Goal: Information Seeking & Learning: Learn about a topic

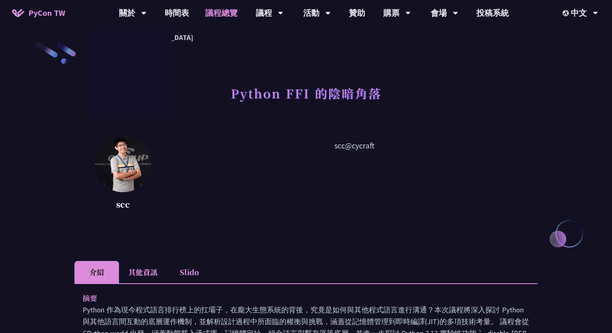
click at [204, 16] on link "議程總覽" at bounding box center [221, 13] width 49 height 26
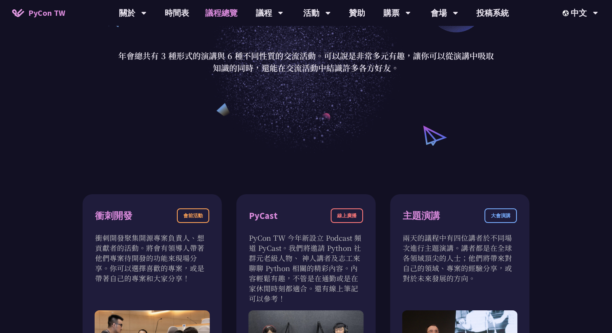
scroll to position [16, 0]
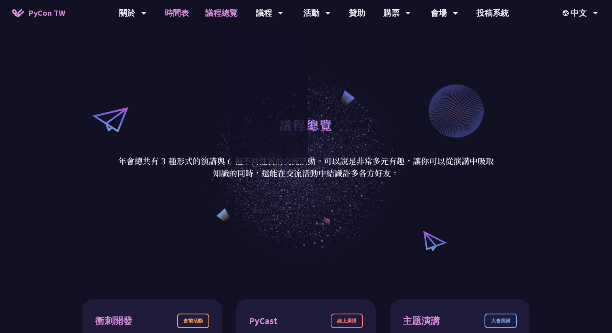
click at [179, 12] on link "時間表" at bounding box center [177, 13] width 40 height 26
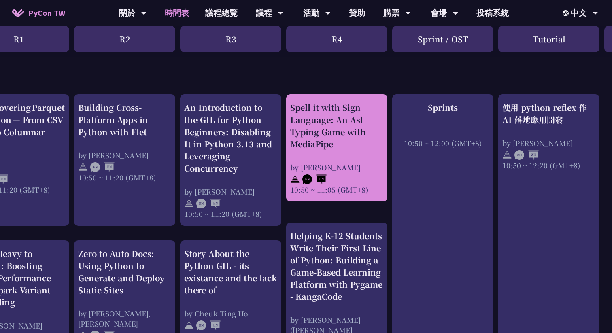
scroll to position [316, 146]
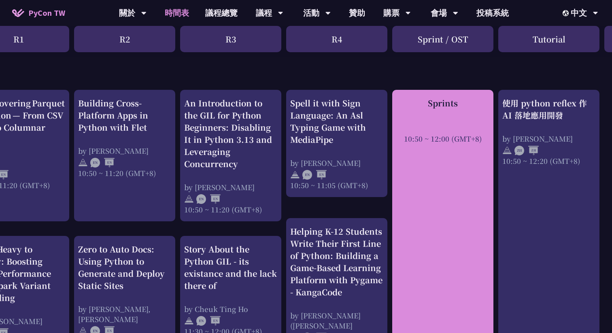
click at [415, 150] on div "Sprints 10:50 ~ 12:00 (GMT+8)" at bounding box center [442, 229] width 101 height 278
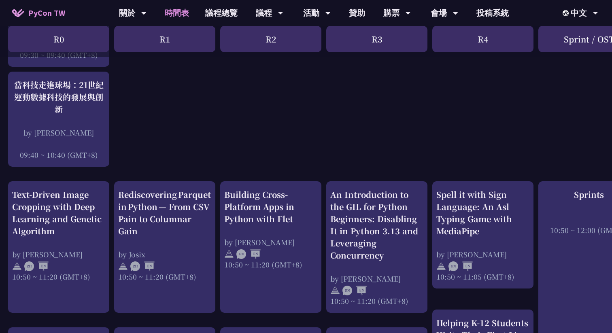
scroll to position [0, 0]
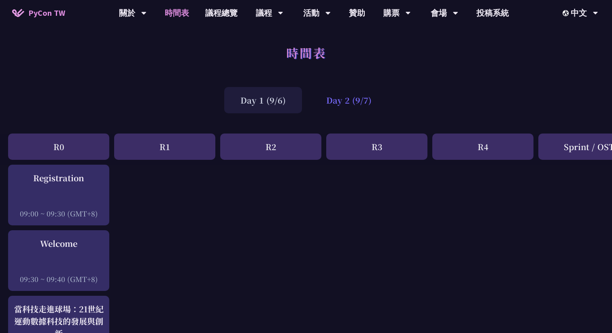
click at [325, 94] on div "Day 2 (9/7)" at bounding box center [349, 100] width 78 height 26
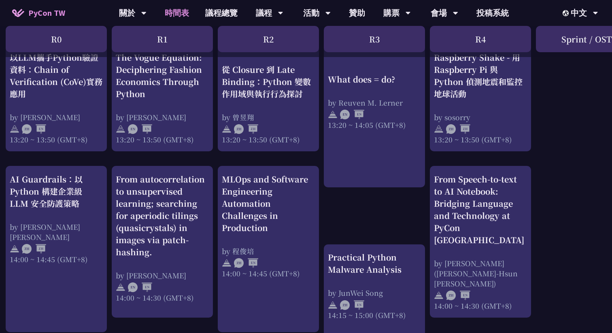
scroll to position [768, 2]
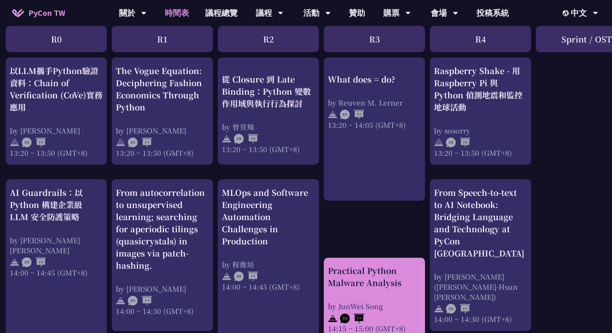
click at [374, 286] on div "Practical Python Malware Analysis by JunWei Song 14:15 ~ 15:00 (GMT+8)" at bounding box center [374, 299] width 93 height 69
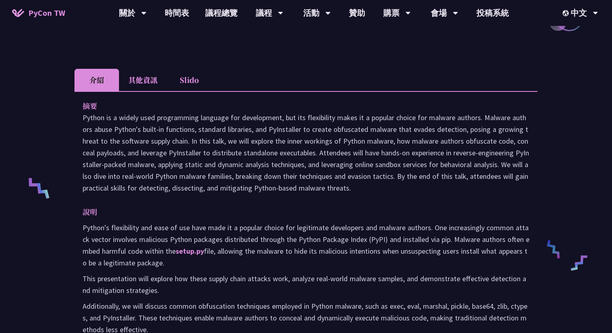
scroll to position [253, 0]
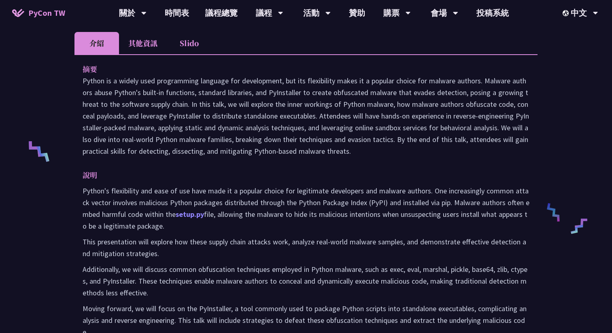
click at [198, 213] on link "setup.py" at bounding box center [190, 214] width 28 height 9
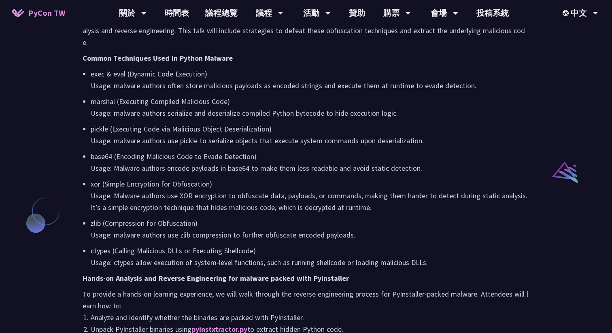
scroll to position [572, 0]
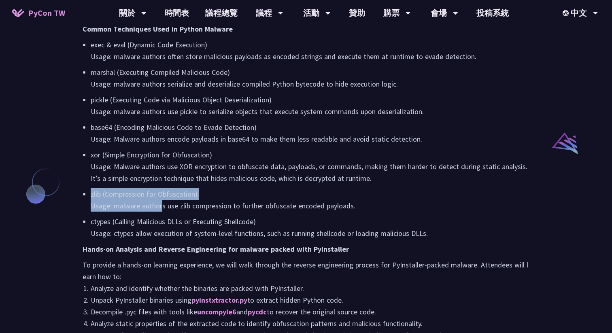
drag, startPoint x: 157, startPoint y: 173, endPoint x: 159, endPoint y: 195, distance: 22.0
click at [159, 195] on ul "exec & eval (Dynamic Code Execution) Usage: malware authors often store malicio…" at bounding box center [306, 139] width 447 height 200
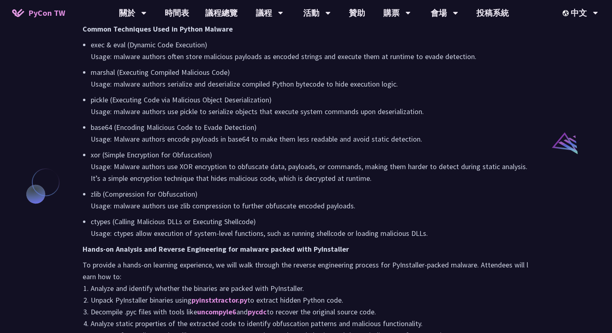
click at [162, 200] on ul "exec & eval (Dynamic Code Execution) Usage: malware authors often store malicio…" at bounding box center [306, 139] width 447 height 200
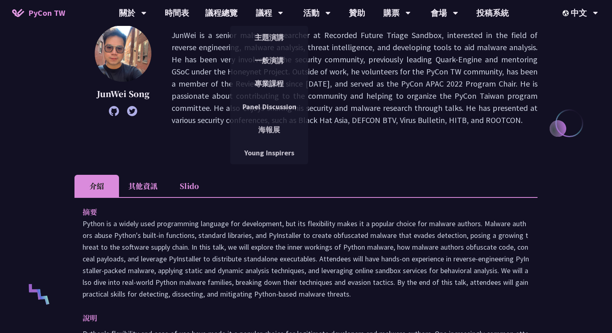
scroll to position [0, 0]
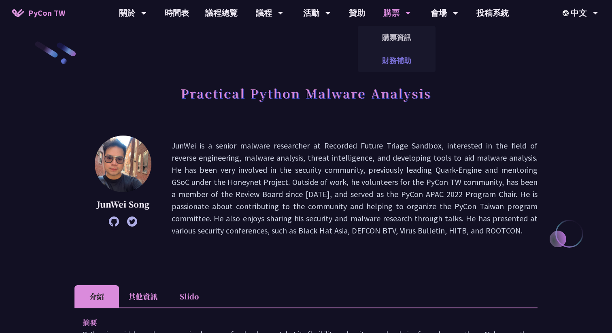
click at [393, 54] on link "財務補助" at bounding box center [397, 60] width 78 height 19
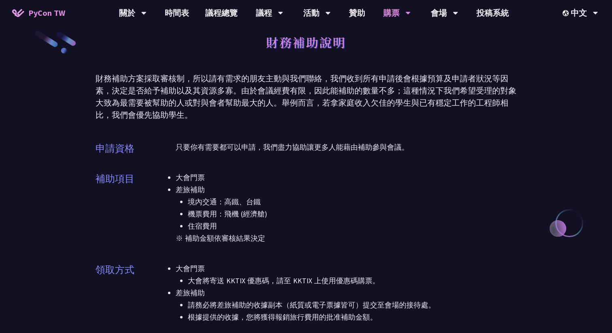
scroll to position [11, 0]
drag, startPoint x: 220, startPoint y: 147, endPoint x: 220, endPoint y: 151, distance: 4.5
click at [220, 151] on p "只要你有需要都可以申請，我們盡力協助讓更多人能藉由補助參與會議。" at bounding box center [346, 147] width 341 height 12
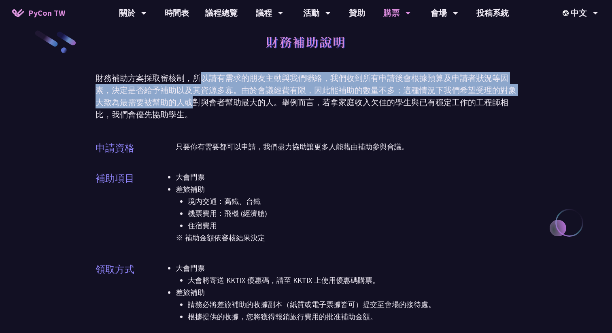
drag, startPoint x: 200, startPoint y: 77, endPoint x: 203, endPoint y: 106, distance: 29.3
click at [203, 106] on div "財務補助方案採取審核制，所以請有需求的朋友主動與我們聯絡，我們收到所有申請後會根據預算及申請者狀況等因素，決定是否給予補助以及其資源多寡。由於會議經費有限，因…" at bounding box center [306, 96] width 421 height 49
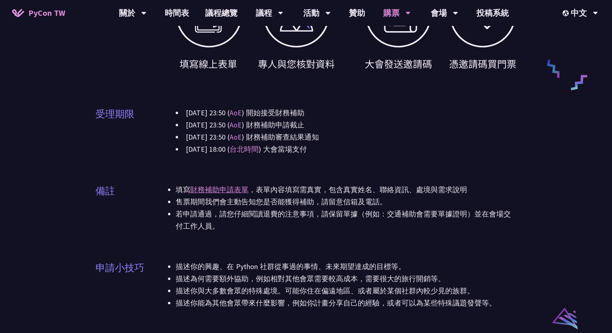
scroll to position [442, 0]
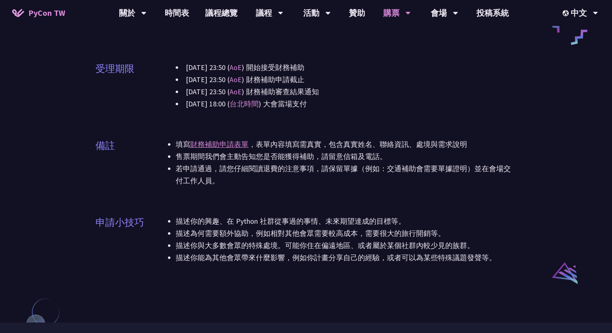
click at [198, 224] on li "描述你的興趣、在 Python 社群從事過的事情、未來期望達成的目標等。" at bounding box center [346, 221] width 341 height 12
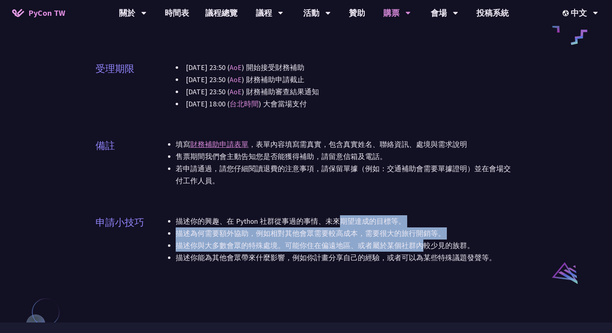
drag, startPoint x: 198, startPoint y: 224, endPoint x: 238, endPoint y: 248, distance: 47.6
click at [238, 248] on ul "描述你的興趣、在 Python 社群從事過的事情、未來期望達成的目標等。 描述為何需要額外協助，例如相對其他會眾需要較高成本，需要很大的旅行開銷等。 描述你與…" at bounding box center [346, 239] width 341 height 49
click at [238, 248] on li "描述你與大多數會眾的特殊處境。可能你住在偏遠地區、或者屬於某個社群內較少見的族群。" at bounding box center [346, 246] width 341 height 12
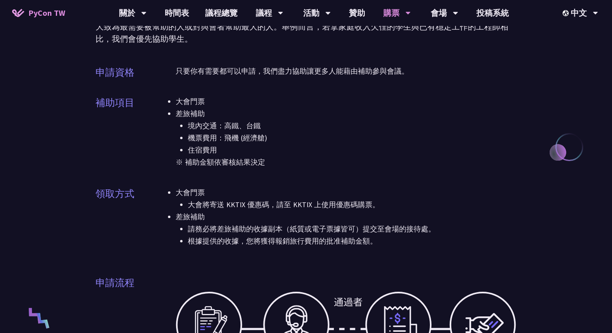
scroll to position [0, 0]
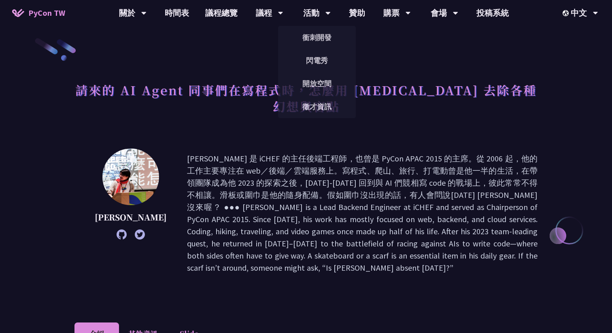
scroll to position [6, 0]
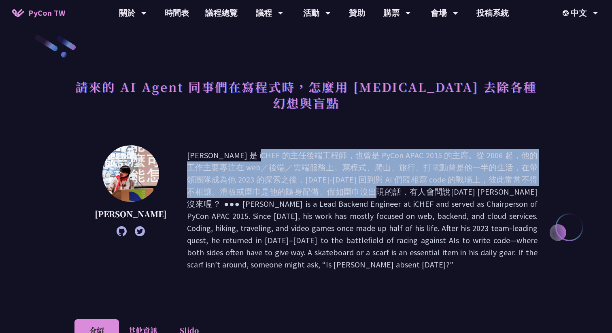
drag, startPoint x: 244, startPoint y: 127, endPoint x: 249, endPoint y: 171, distance: 44.8
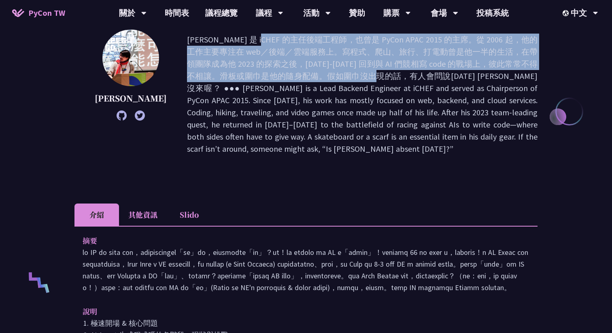
scroll to position [125, 0]
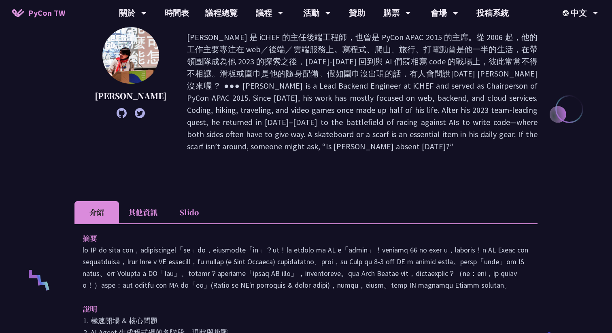
click at [178, 201] on li "Slido" at bounding box center [189, 212] width 45 height 22
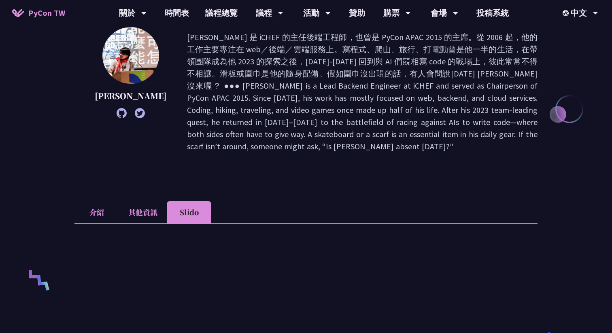
click at [150, 201] on li "其他資訊" at bounding box center [143, 212] width 48 height 22
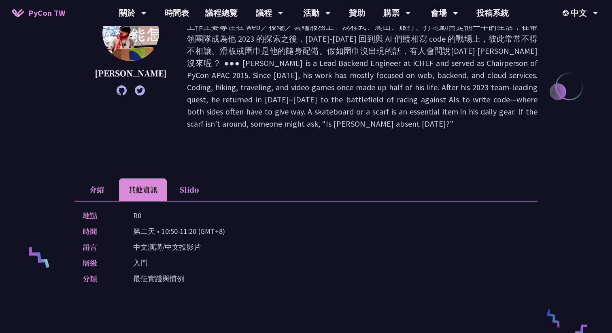
scroll to position [148, 0]
click at [104, 178] on li "介紹" at bounding box center [96, 189] width 45 height 22
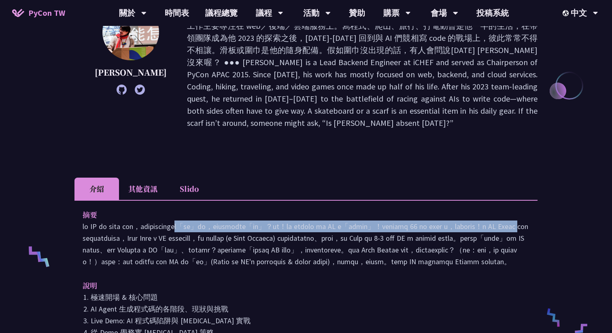
drag, startPoint x: 118, startPoint y: 197, endPoint x: 215, endPoint y: 211, distance: 97.8
click at [215, 221] on p at bounding box center [306, 244] width 447 height 47
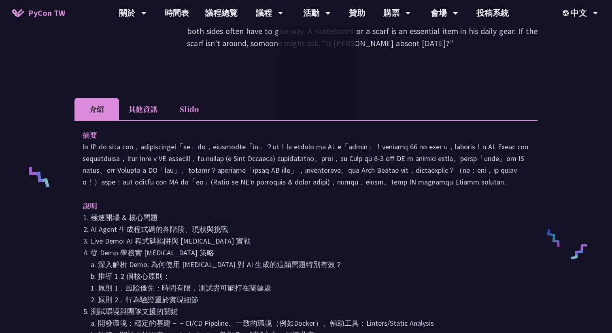
scroll to position [221, 0]
